Goal: Task Accomplishment & Management: Use online tool/utility

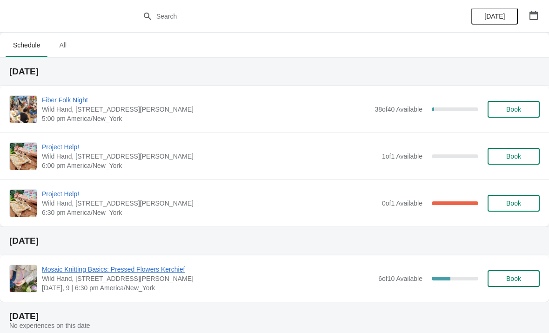
click at [215, 149] on span "Project Help!" at bounding box center [209, 146] width 335 height 9
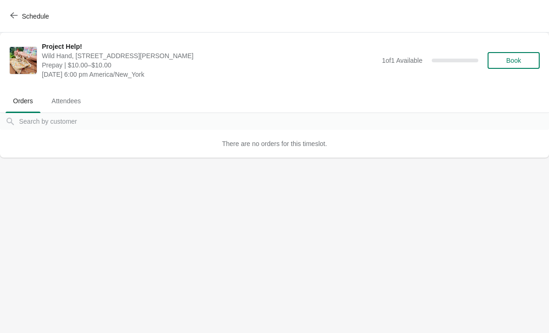
click at [73, 102] on span "Attendees" at bounding box center [66, 101] width 44 height 17
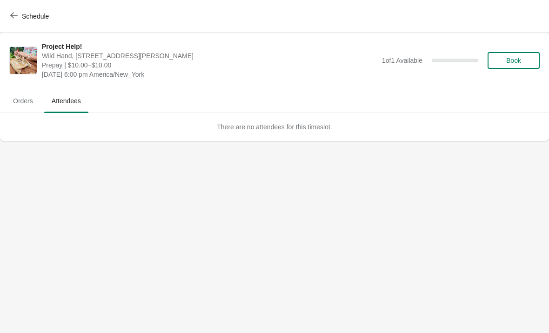
click at [15, 24] on button "Schedule" at bounding box center [31, 16] width 52 height 17
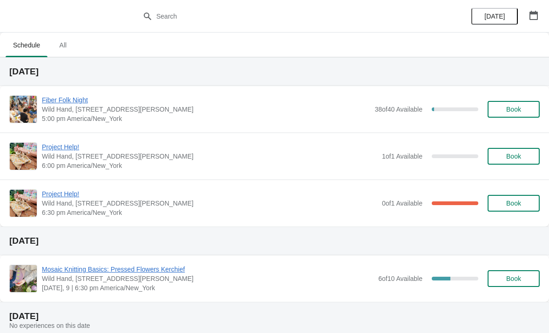
click at [273, 197] on span "Project Help!" at bounding box center [209, 193] width 335 height 9
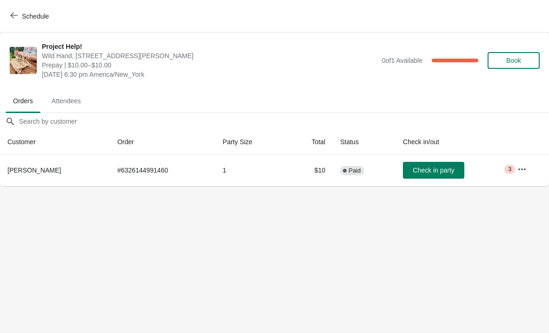
click at [515, 171] on button "button" at bounding box center [522, 169] width 17 height 17
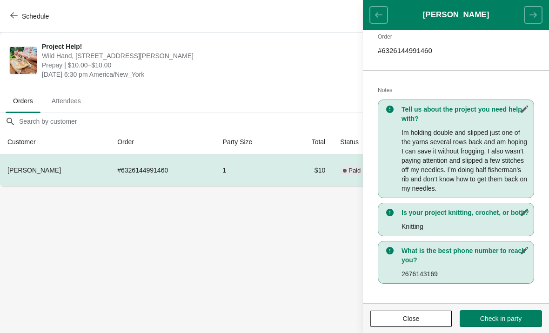
scroll to position [159, 0]
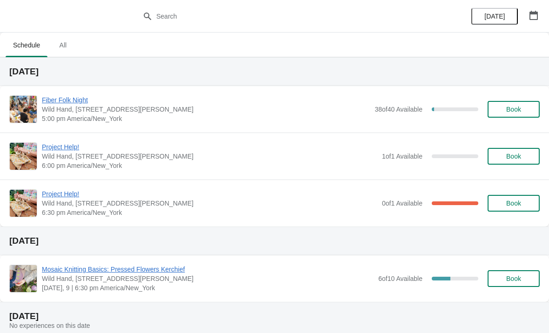
click at [59, 157] on span "Wild Hand, [STREET_ADDRESS][PERSON_NAME]" at bounding box center [209, 156] width 335 height 9
click at [303, 197] on span "Project Help!" at bounding box center [209, 193] width 335 height 9
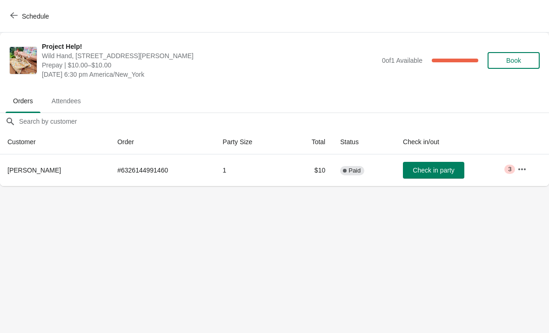
click at [516, 168] on button "button" at bounding box center [522, 169] width 17 height 17
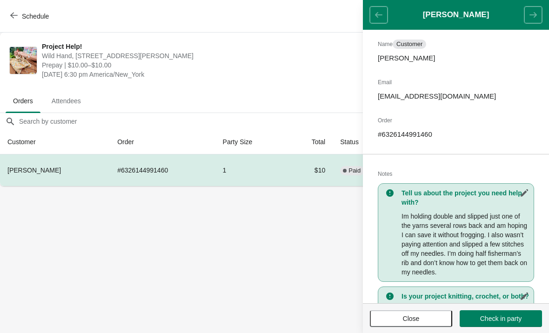
scroll to position [67, 0]
